Goal: Obtain resource: Obtain resource

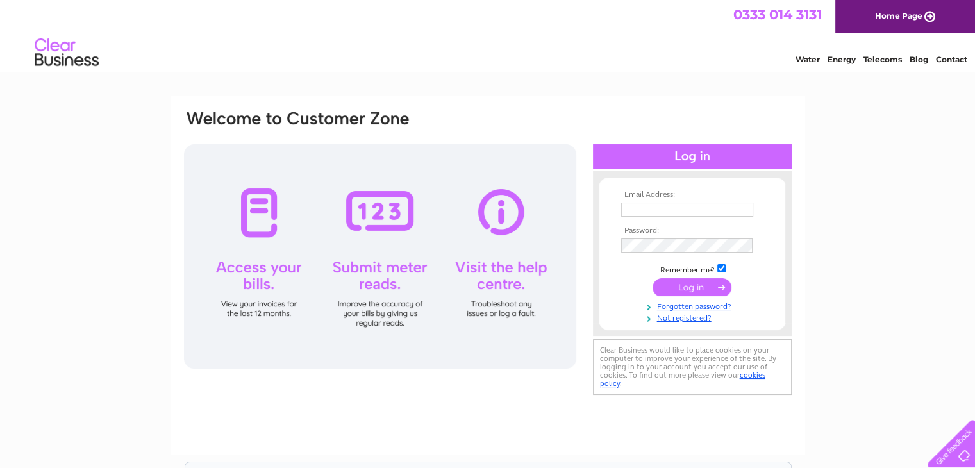
type input "debleach1@sky.com"
click at [692, 281] on input "submit" at bounding box center [691, 287] width 79 height 18
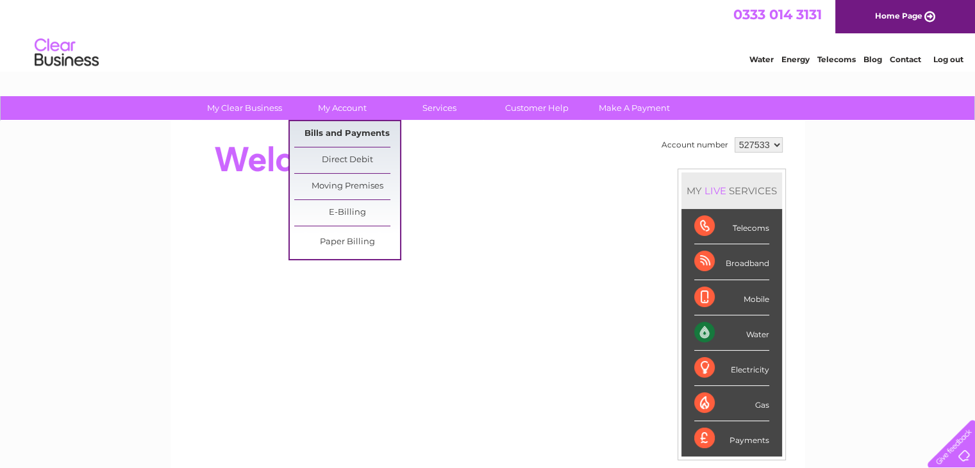
click at [338, 132] on link "Bills and Payments" at bounding box center [347, 134] width 106 height 26
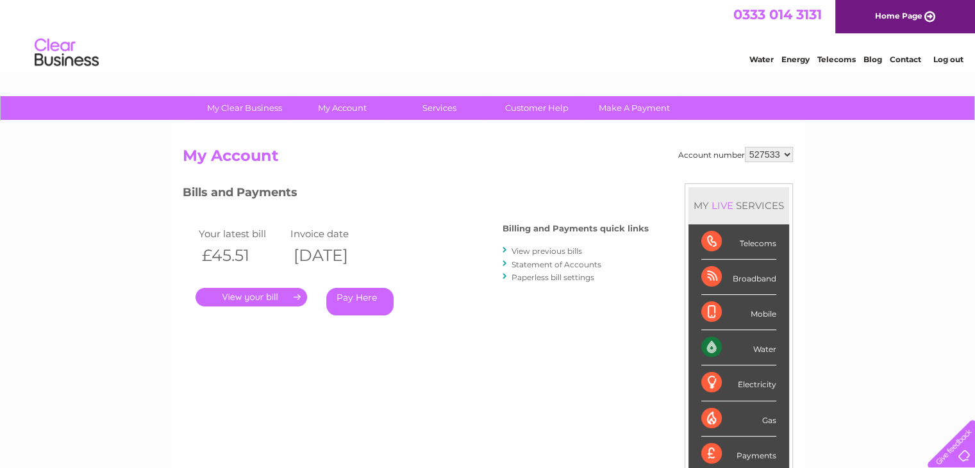
click at [262, 295] on link "." at bounding box center [251, 297] width 112 height 19
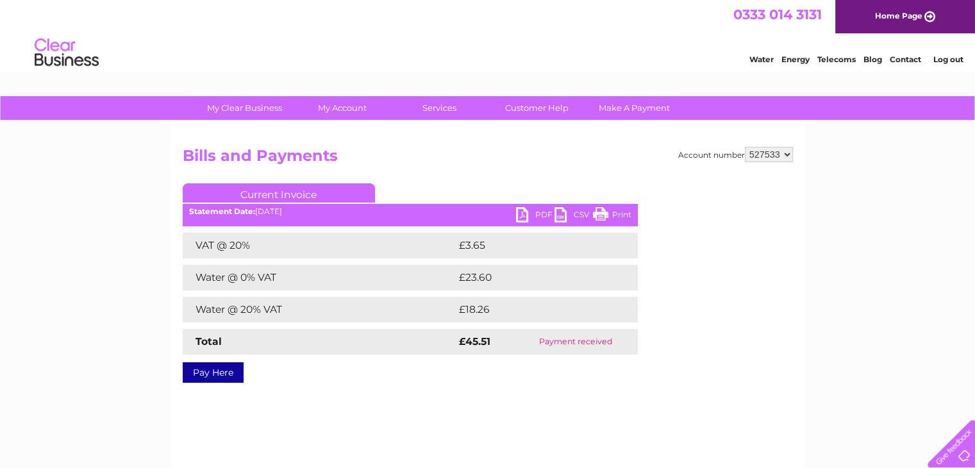
click at [524, 216] on link "PDF" at bounding box center [535, 216] width 38 height 19
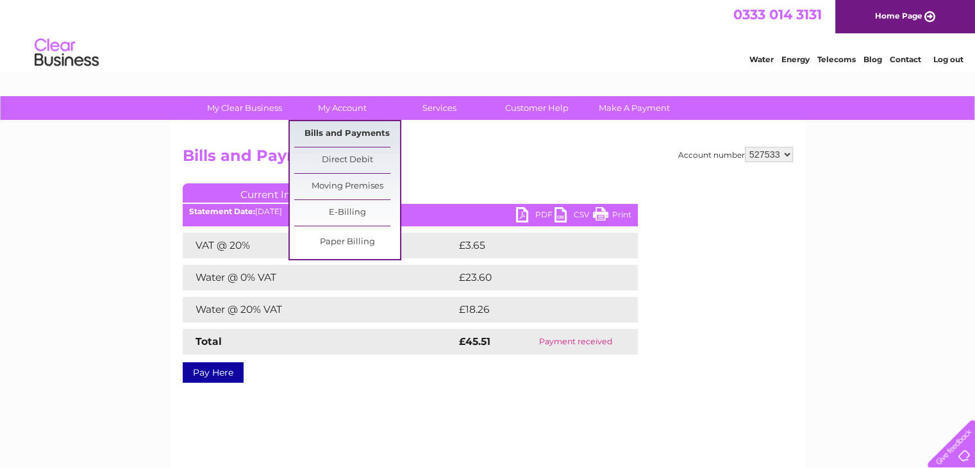
click at [348, 136] on link "Bills and Payments" at bounding box center [347, 134] width 106 height 26
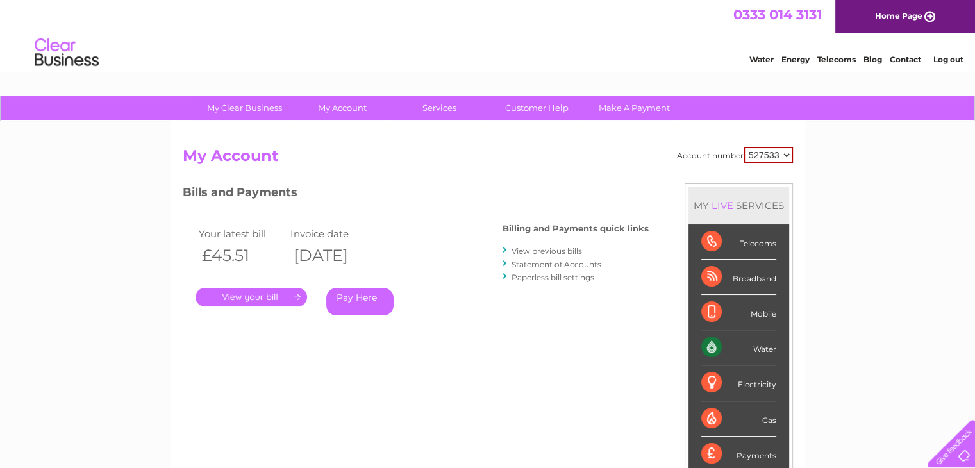
click at [534, 252] on link "View previous bills" at bounding box center [546, 251] width 70 height 10
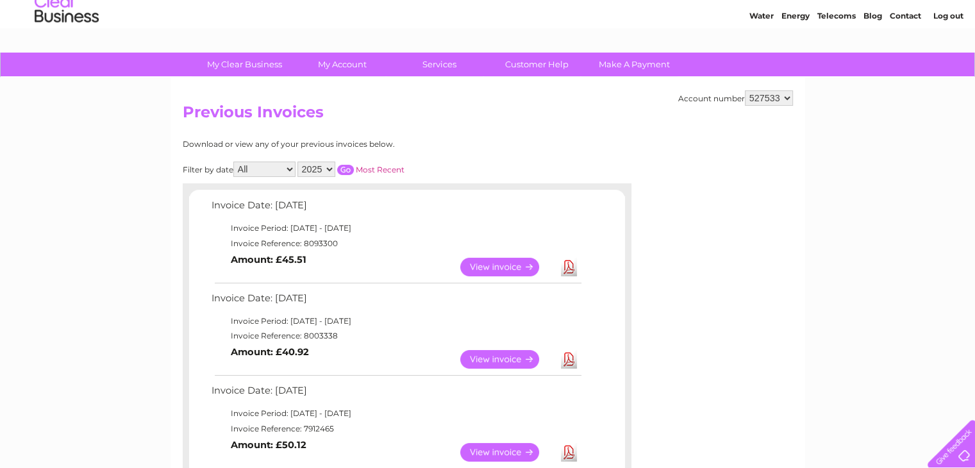
scroll to position [82, 0]
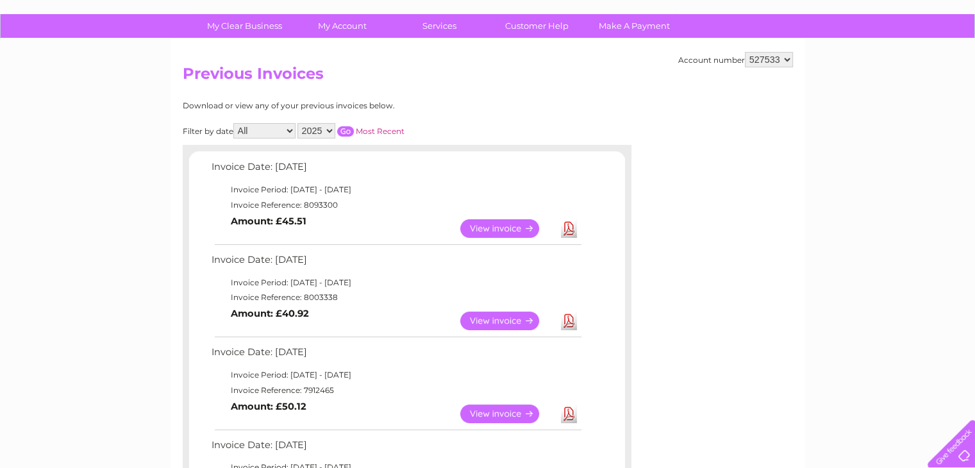
click at [495, 319] on link "View" at bounding box center [507, 320] width 94 height 19
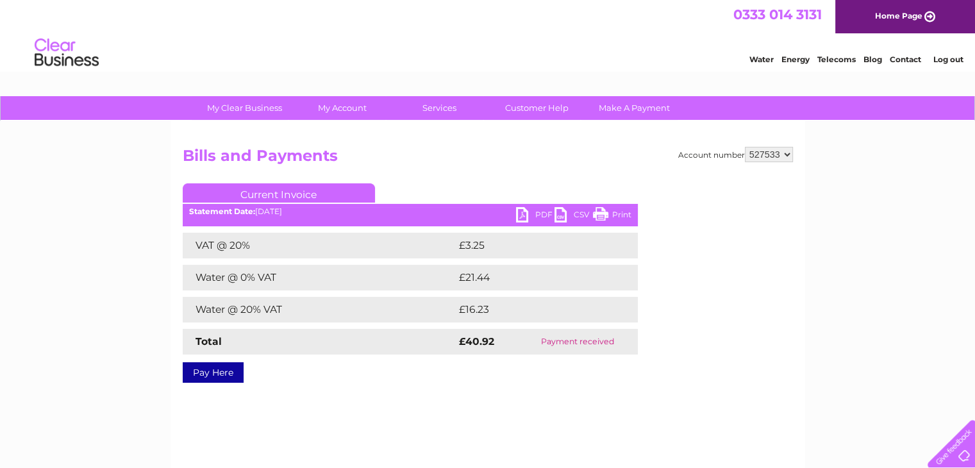
click at [526, 213] on link "PDF" at bounding box center [535, 216] width 38 height 19
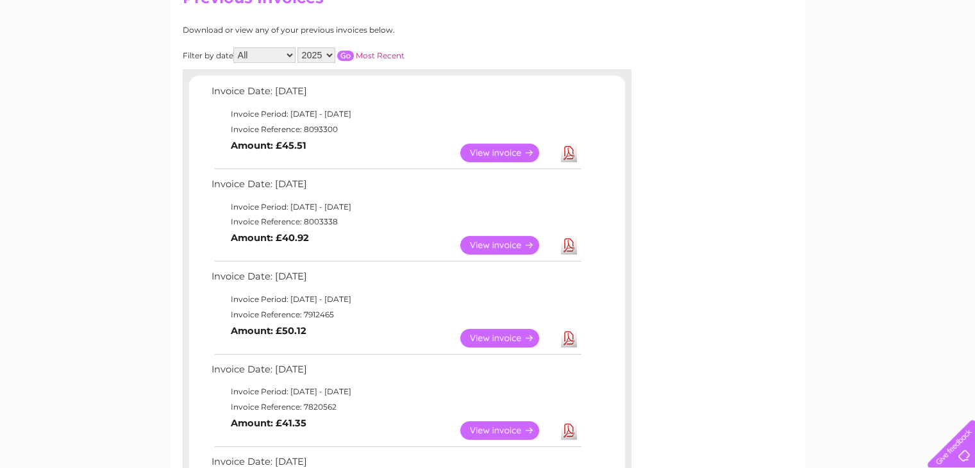
scroll to position [156, 0]
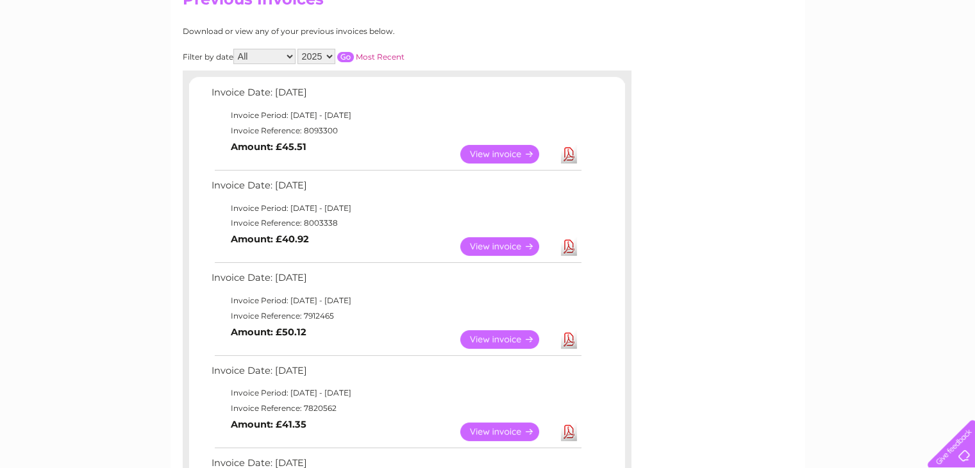
click at [498, 334] on link "View" at bounding box center [507, 339] width 94 height 19
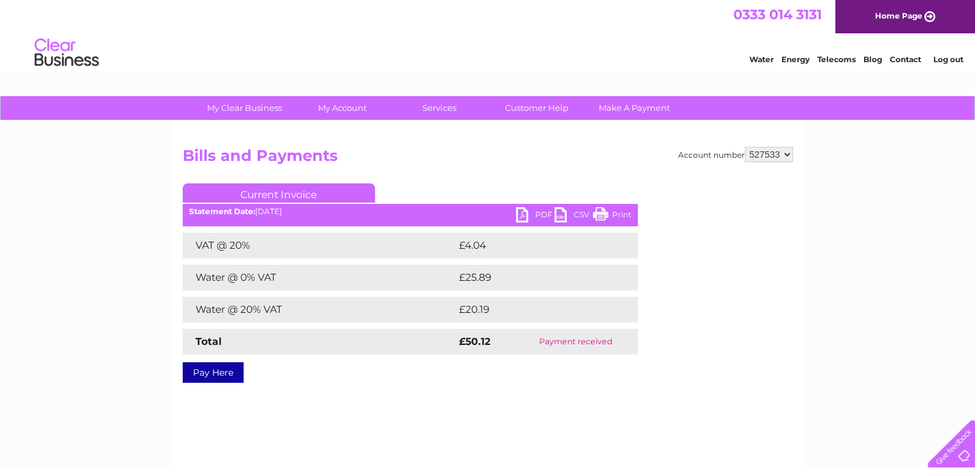
click at [524, 211] on link "PDF" at bounding box center [535, 216] width 38 height 19
